Goal: Transaction & Acquisition: Purchase product/service

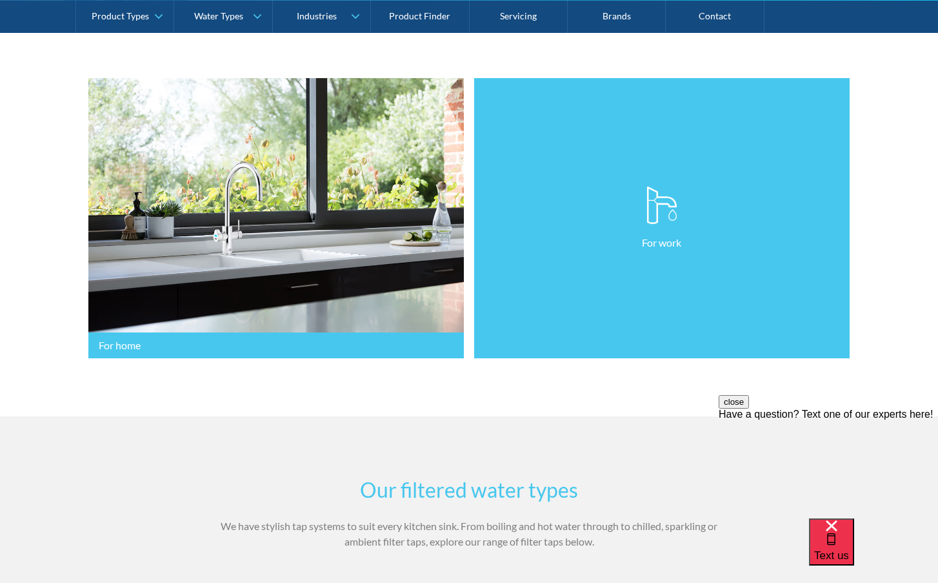
scroll to position [323, 0]
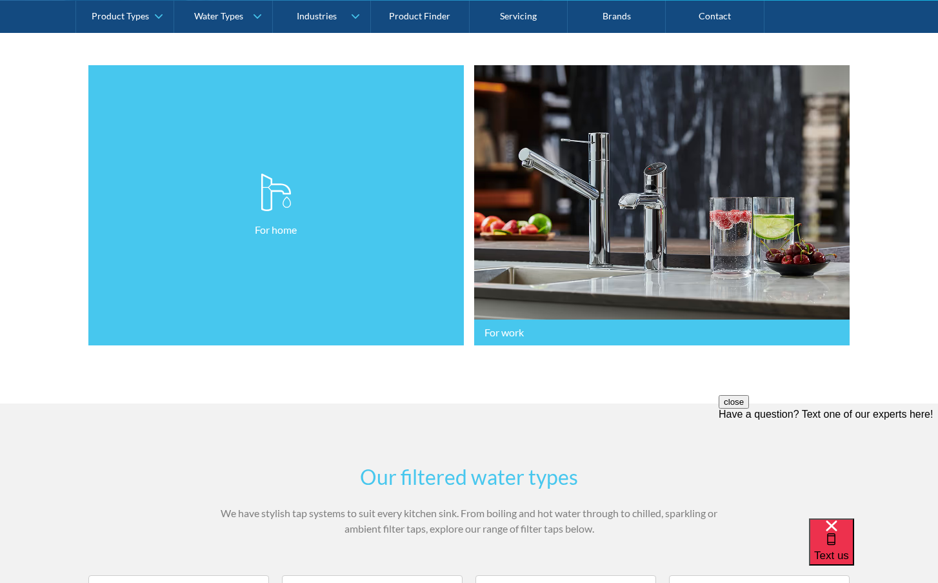
click at [277, 230] on p "For home" at bounding box center [276, 229] width 42 height 15
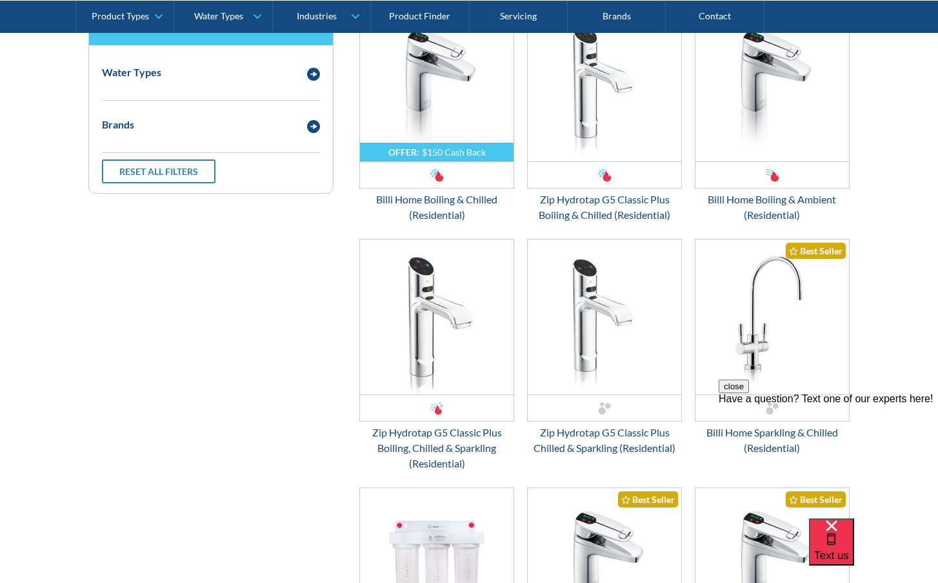
scroll to position [839, 0]
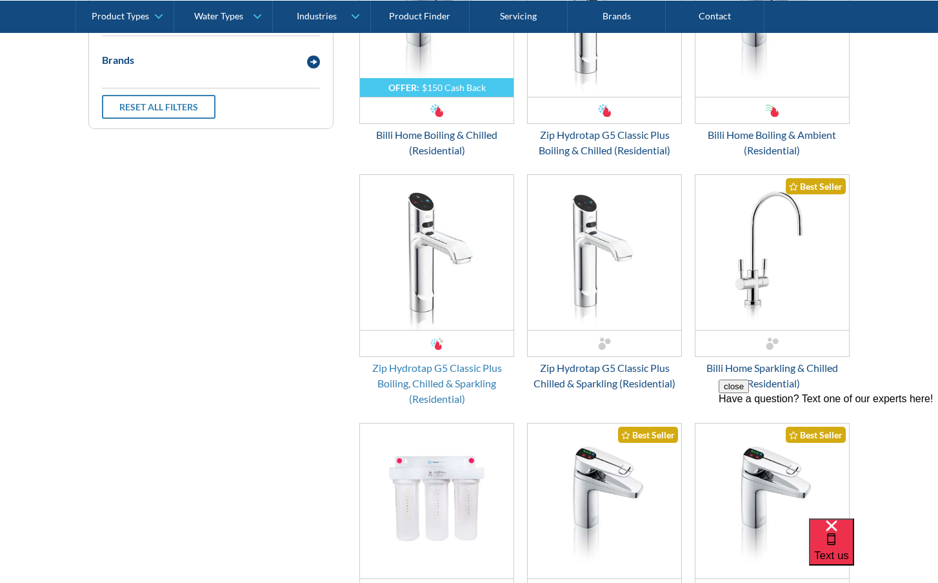
click at [461, 385] on div "Zip Hydrotap G5 Classic Plus Boiling, Chilled & Sparkling (Residential)" at bounding box center [436, 383] width 155 height 46
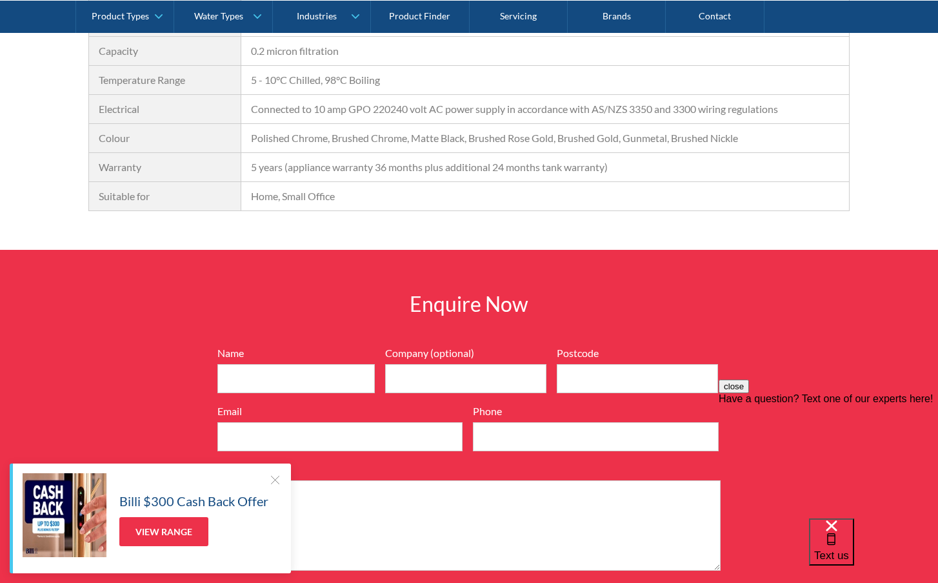
scroll to position [1097, 0]
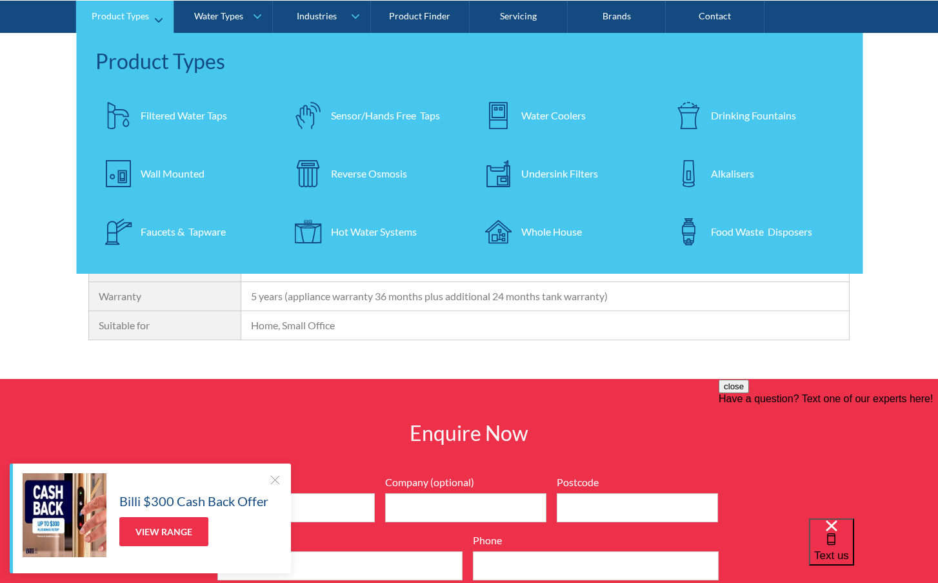
click at [174, 232] on div "Faucets & Tapware" at bounding box center [183, 230] width 85 height 15
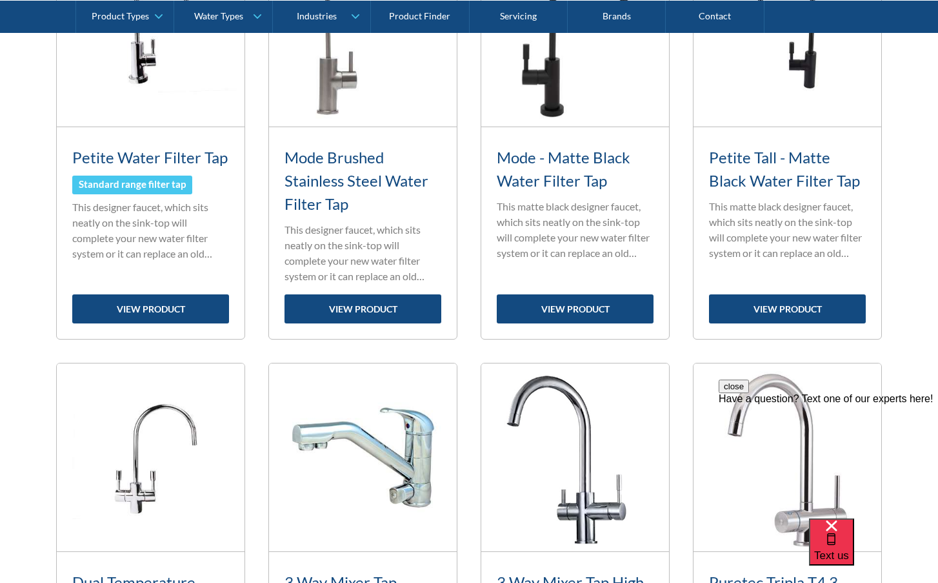
scroll to position [904, 0]
